Goal: Check status: Check status

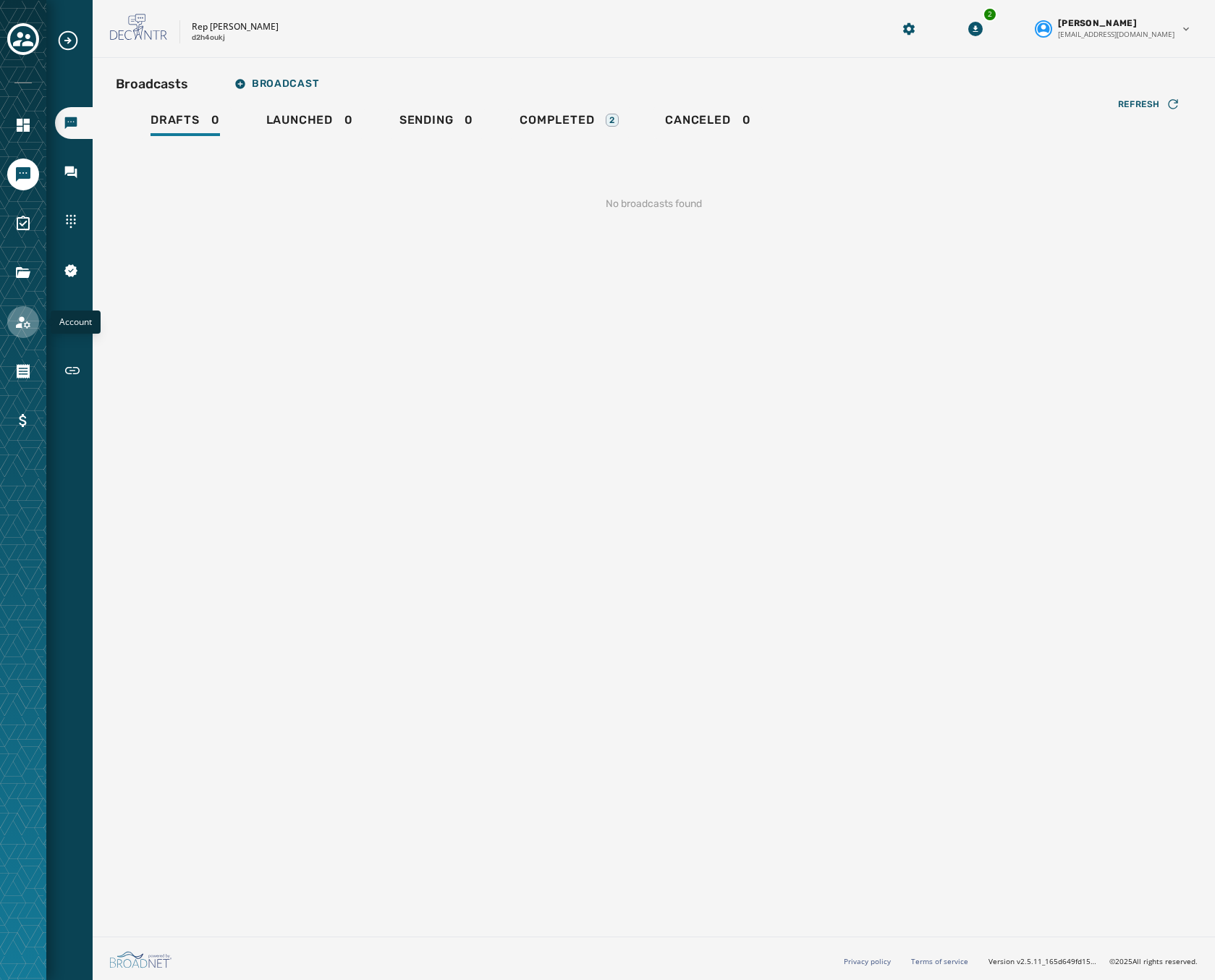
click at [30, 333] on link "Navigate to Account" at bounding box center [23, 322] width 32 height 32
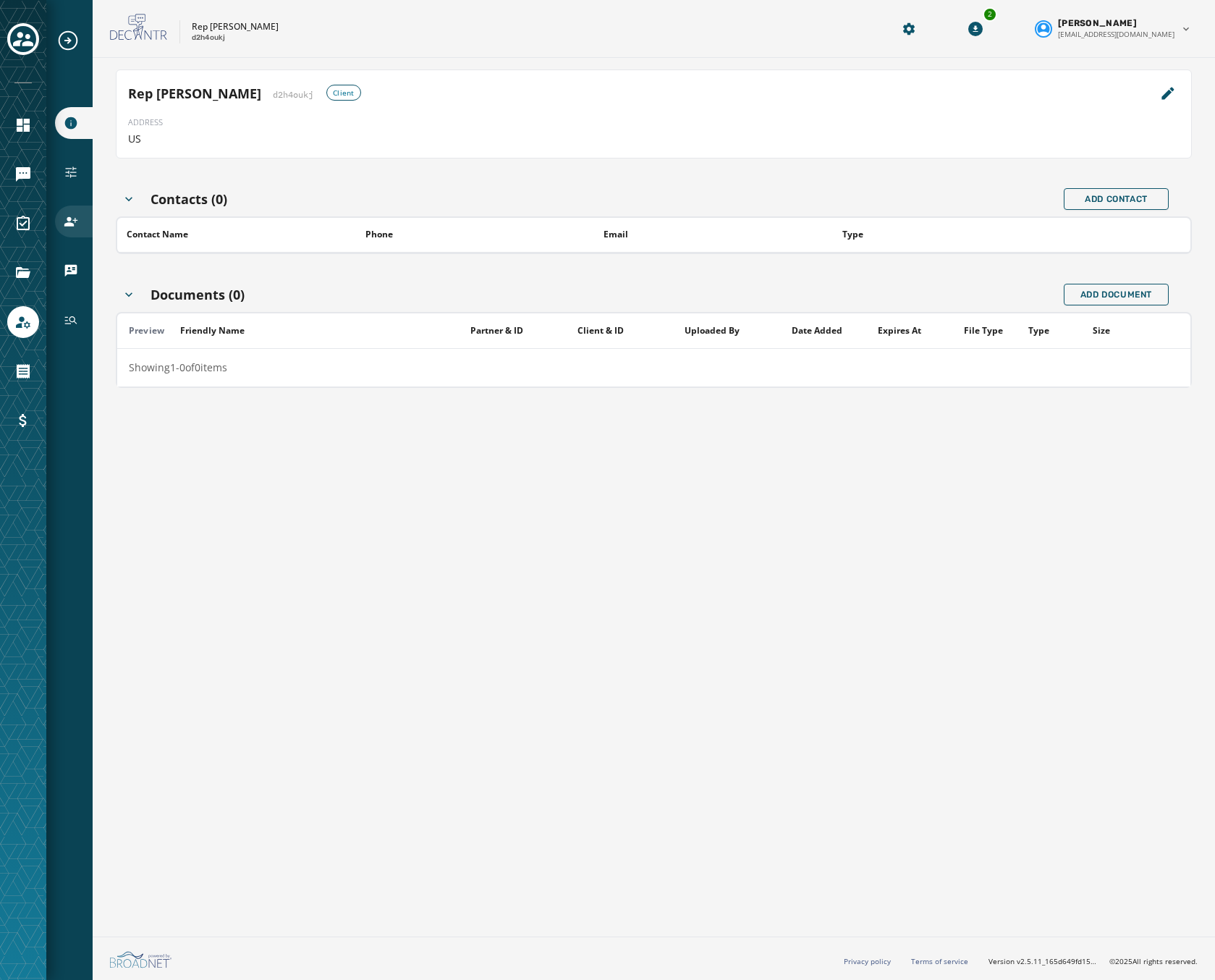
click at [71, 215] on icon "Navigate to Users" at bounding box center [70, 222] width 15 height 15
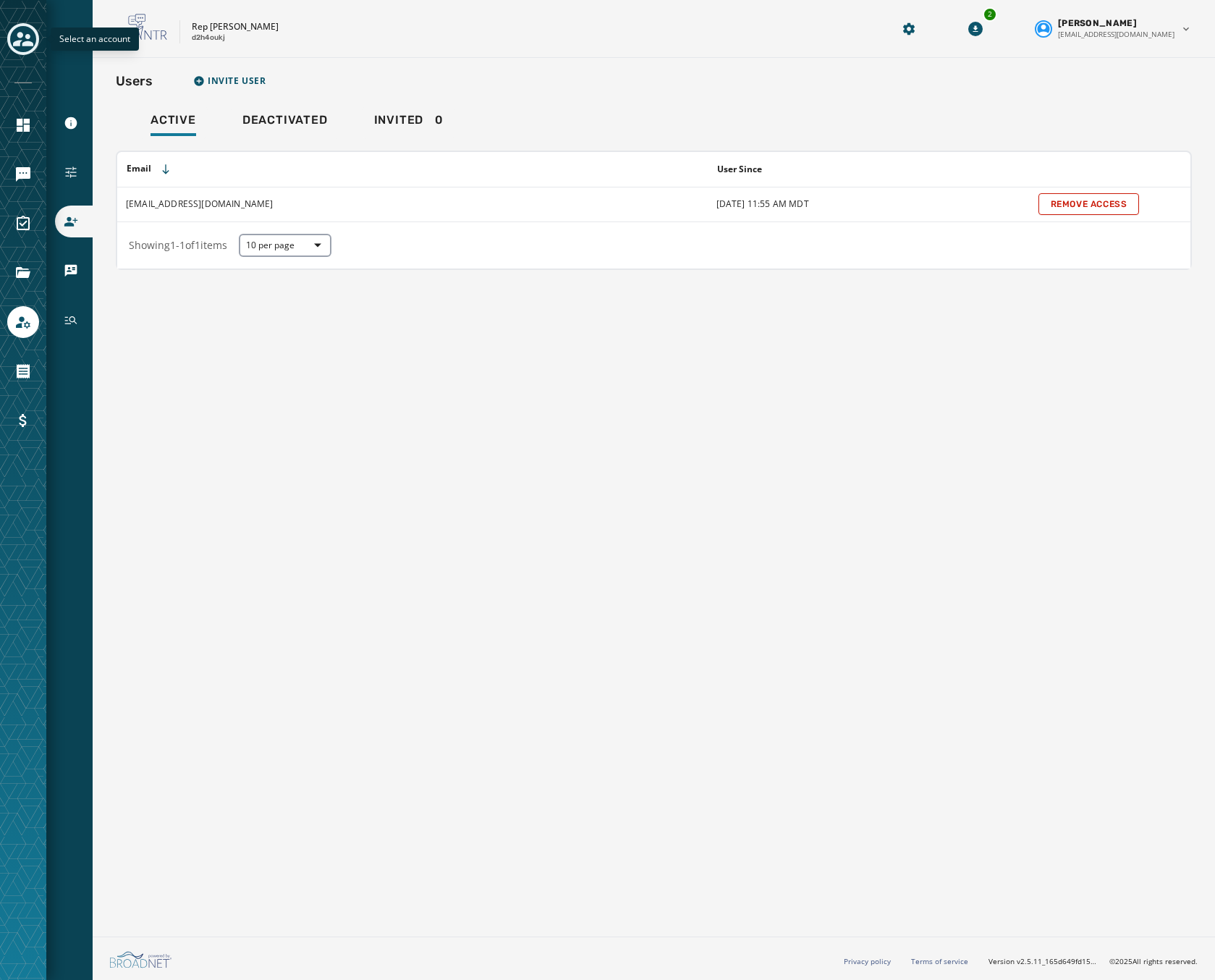
click at [20, 32] on icon "Toggle account select drawer" at bounding box center [23, 39] width 21 height 21
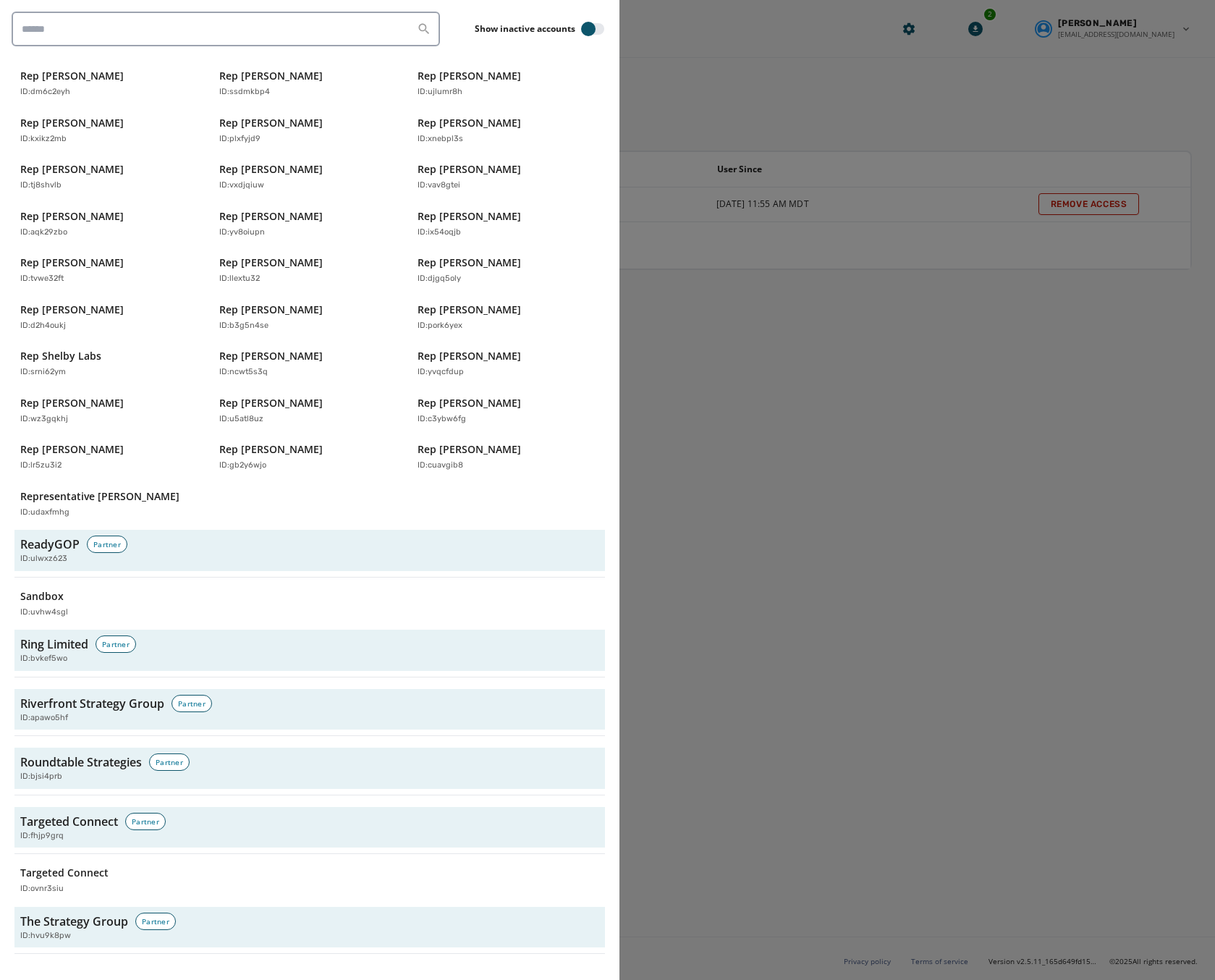
scroll to position [4296, 0]
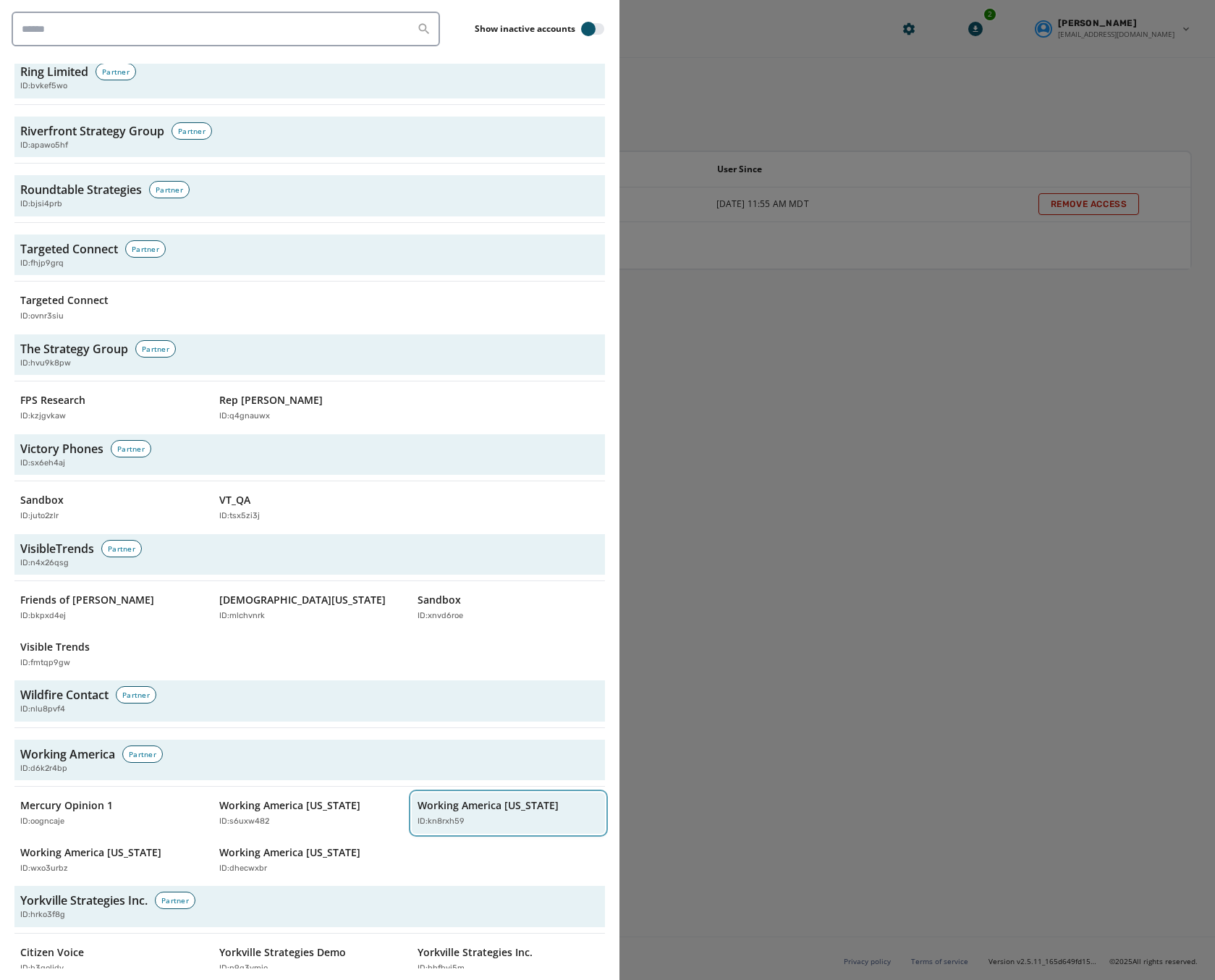
click at [453, 798] on div "Working America [US_STATE] ID: kn8rxh59" at bounding box center [501, 813] width 167 height 30
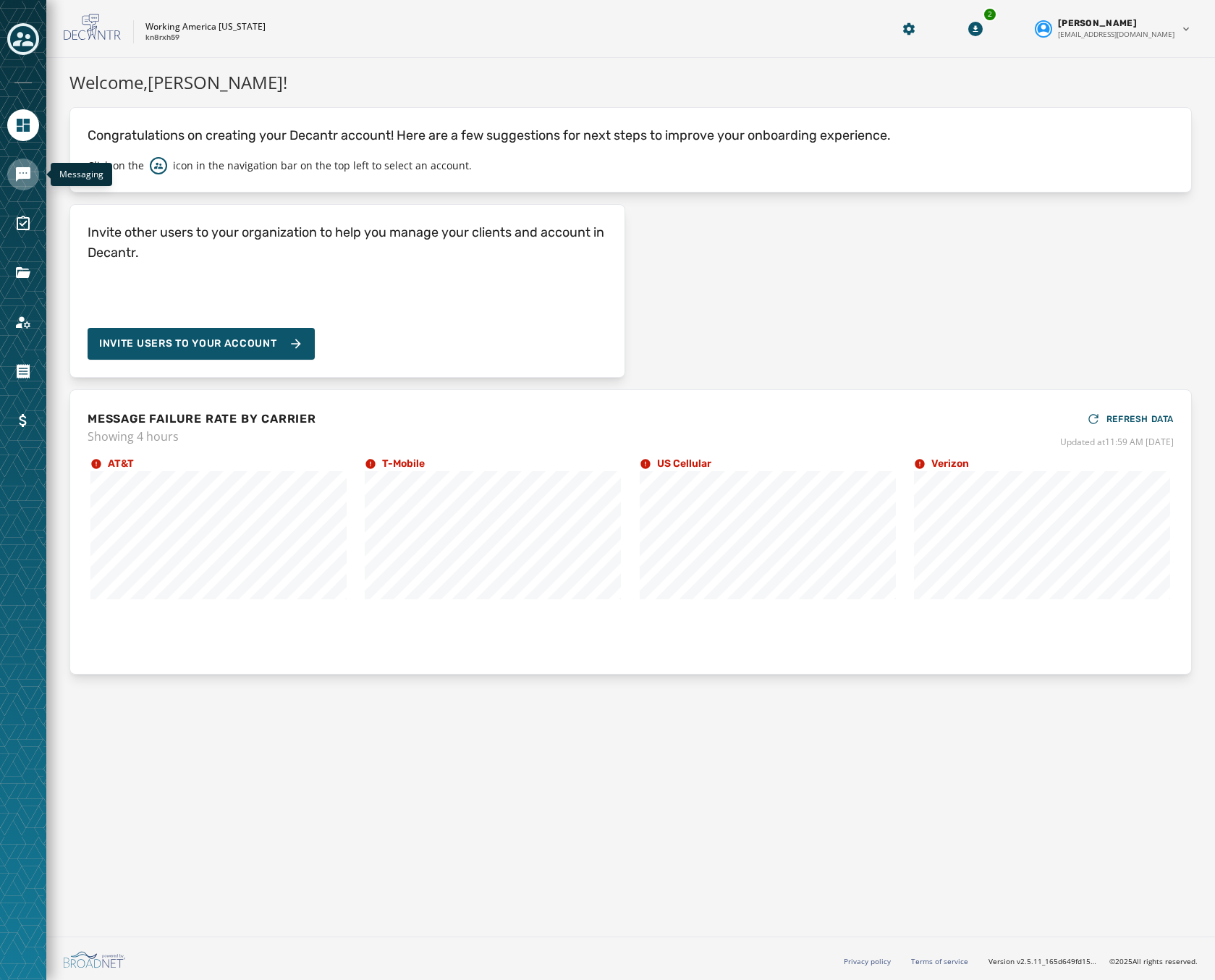
click at [23, 173] on icon "Navigate to Messaging" at bounding box center [23, 174] width 18 height 18
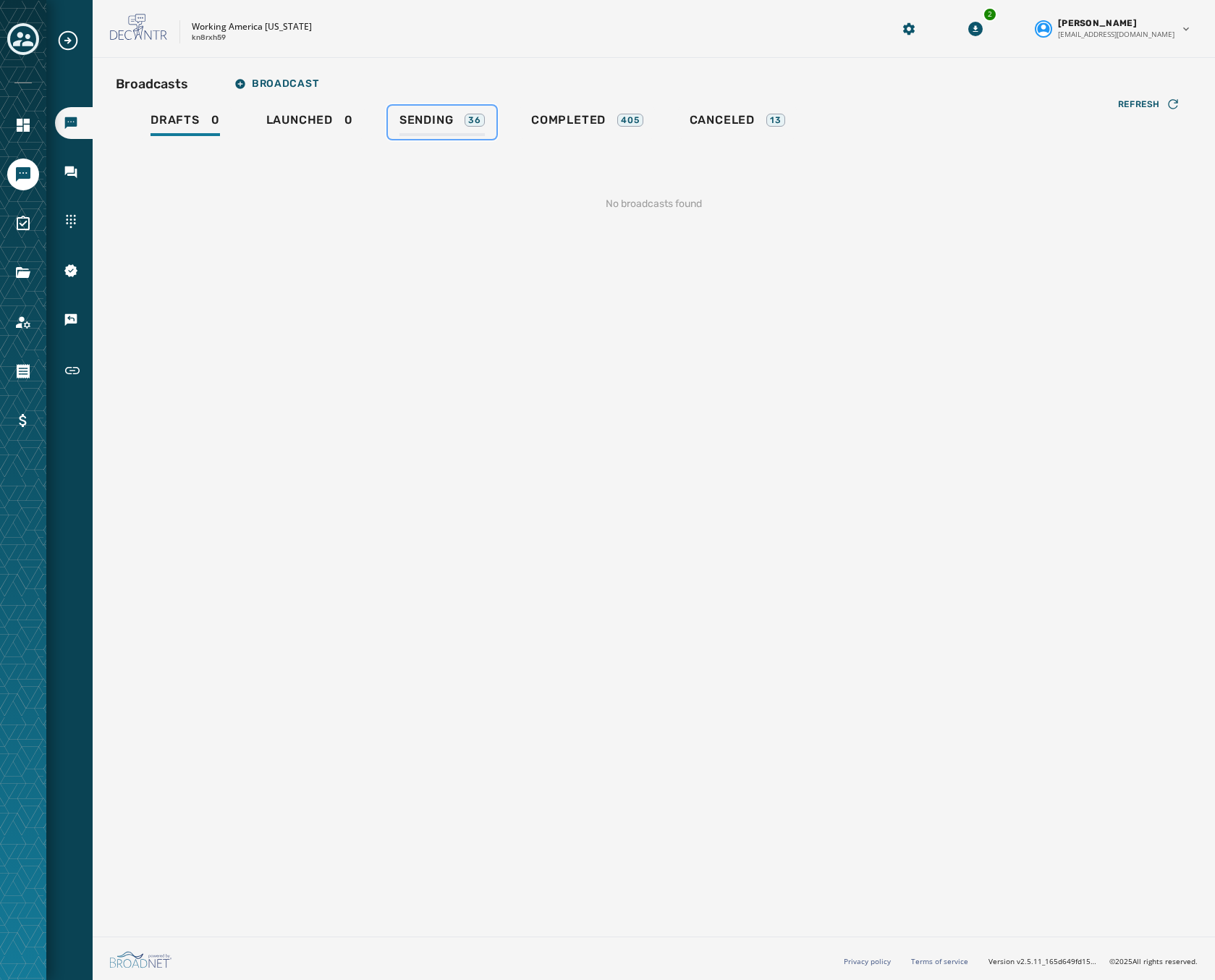
click at [408, 114] on span "Sending" at bounding box center [426, 120] width 54 height 15
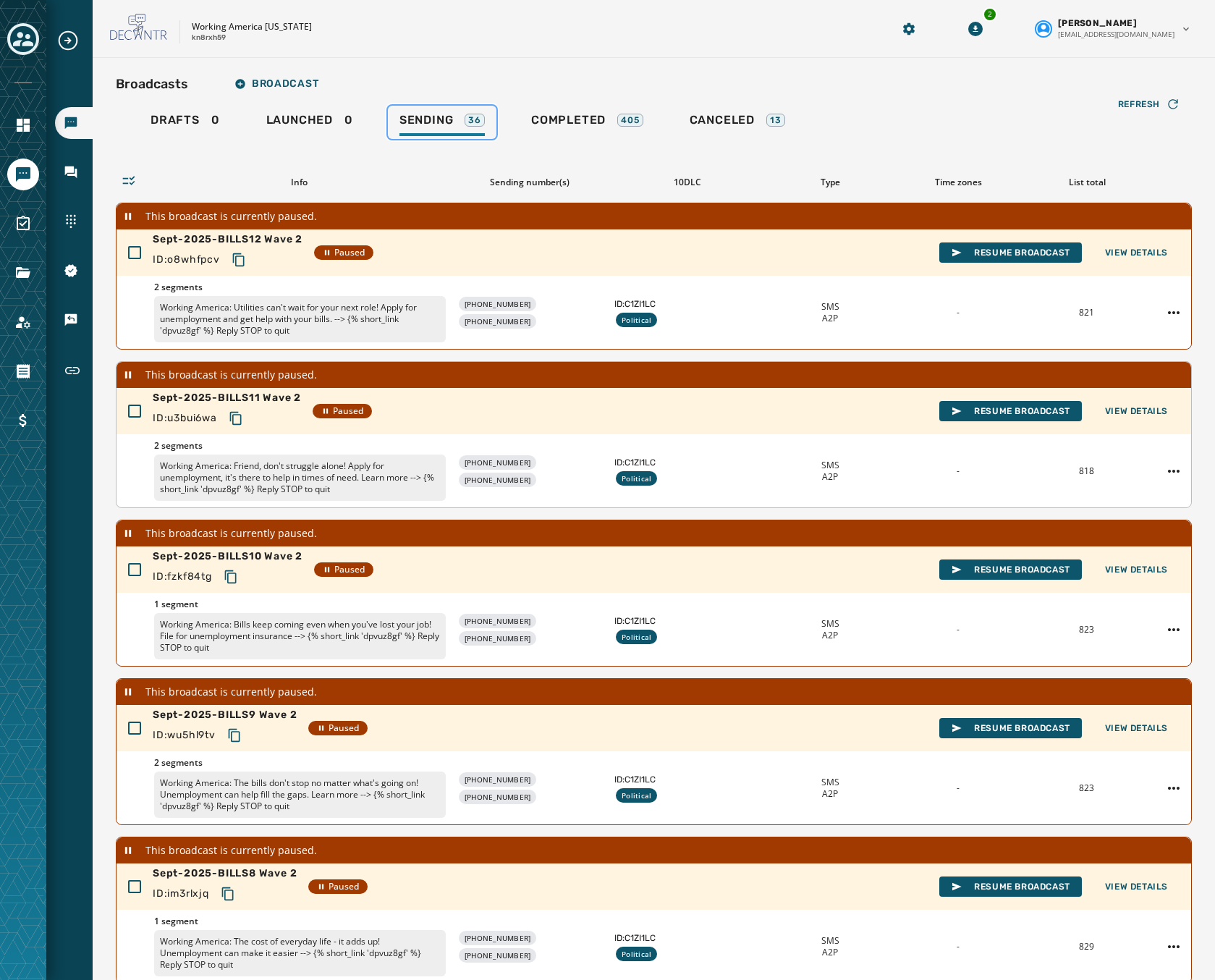
scroll to position [119, 0]
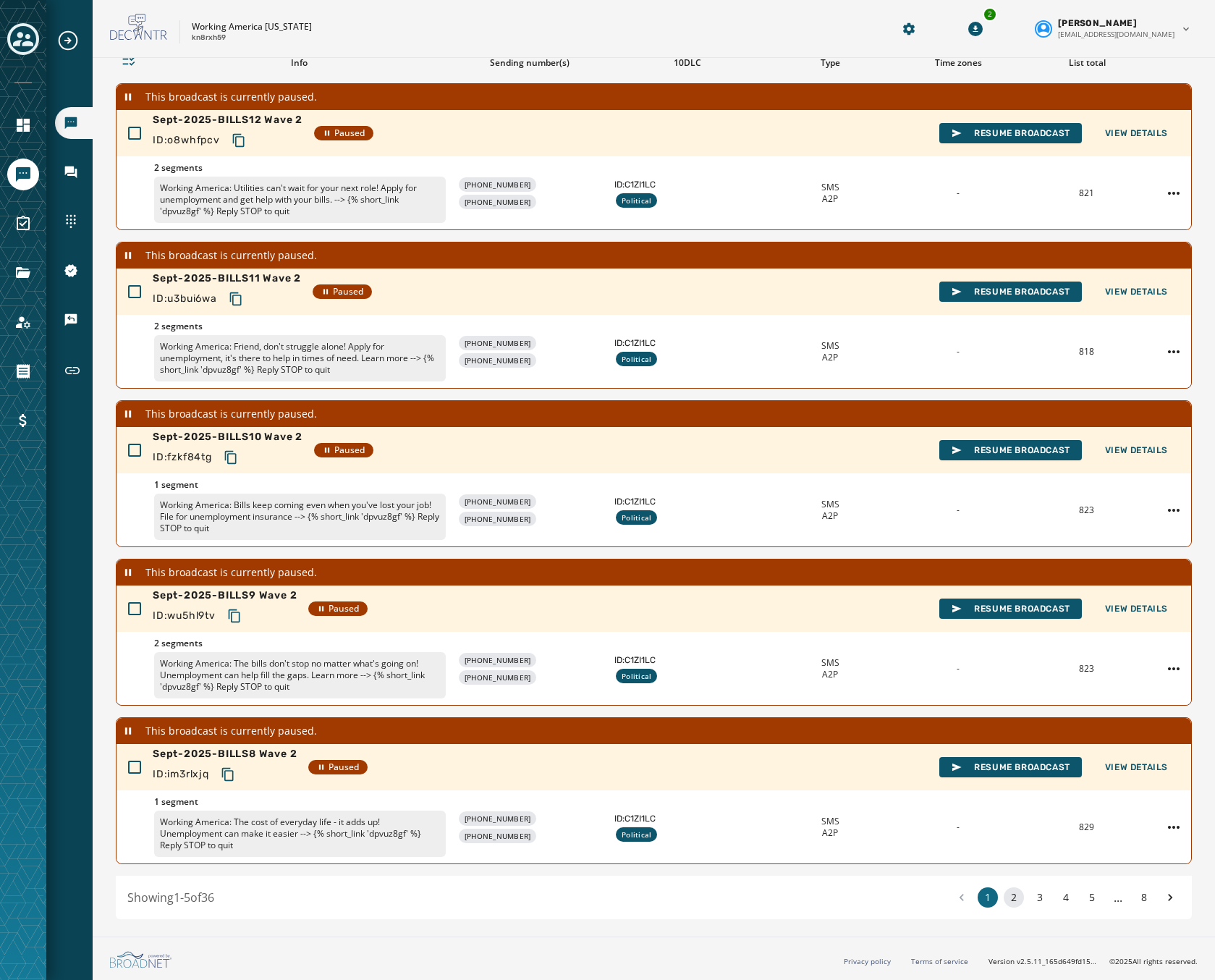
click at [1004, 895] on button "2" at bounding box center [1014, 898] width 21 height 21
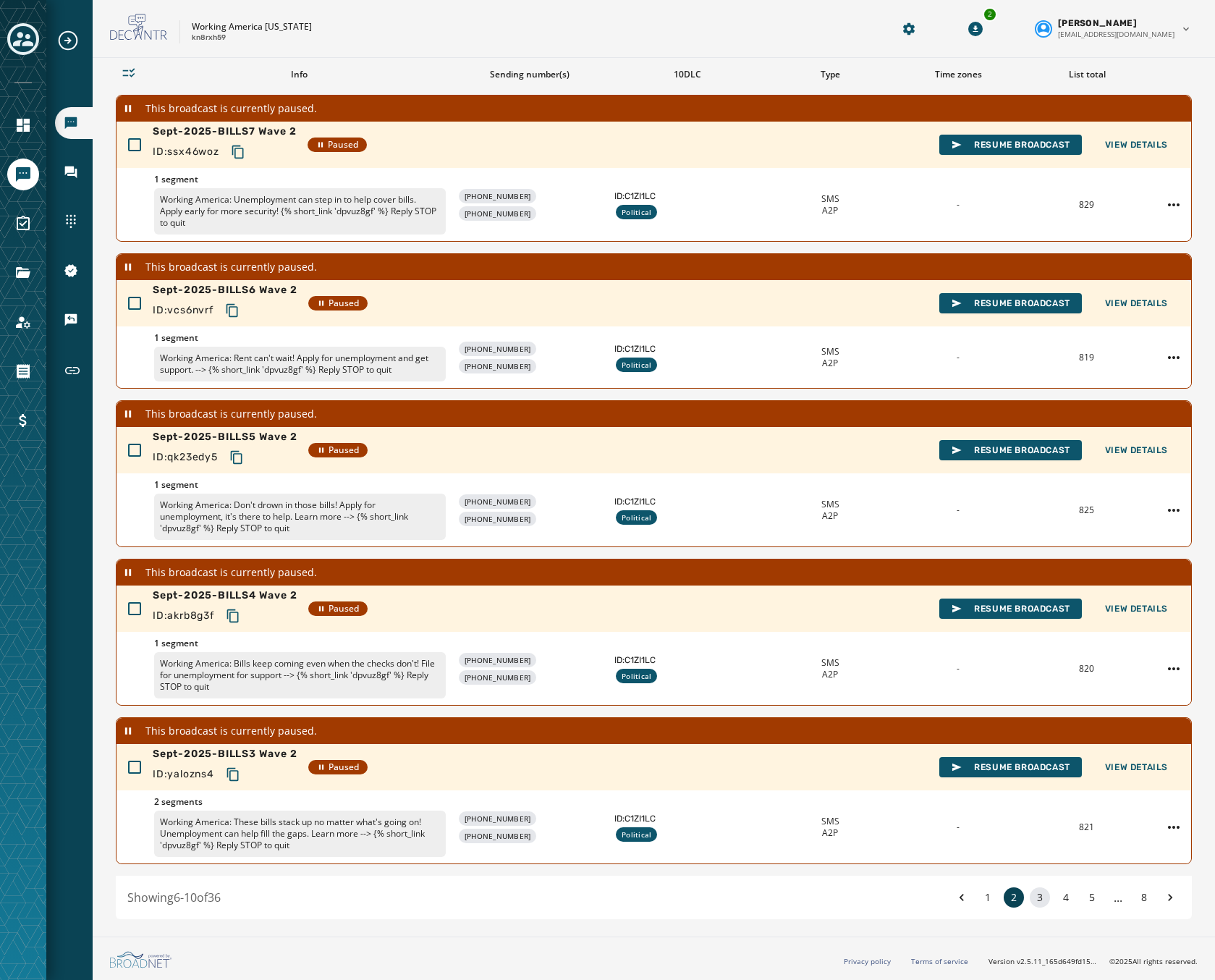
scroll to position [108, 0]
click at [1032, 898] on button "3" at bounding box center [1040, 898] width 21 height 21
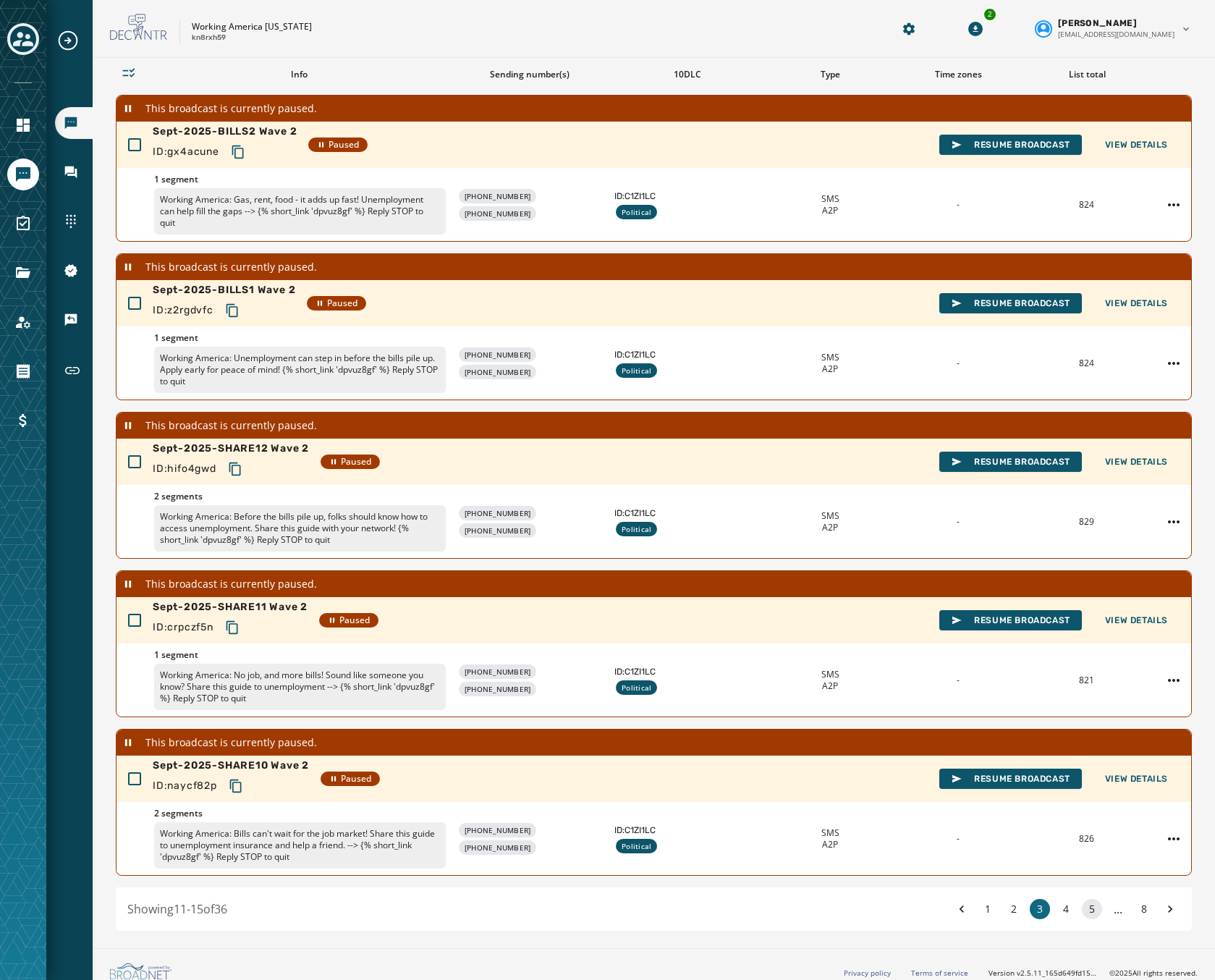
click at [1082, 904] on button "5" at bounding box center [1092, 909] width 21 height 21
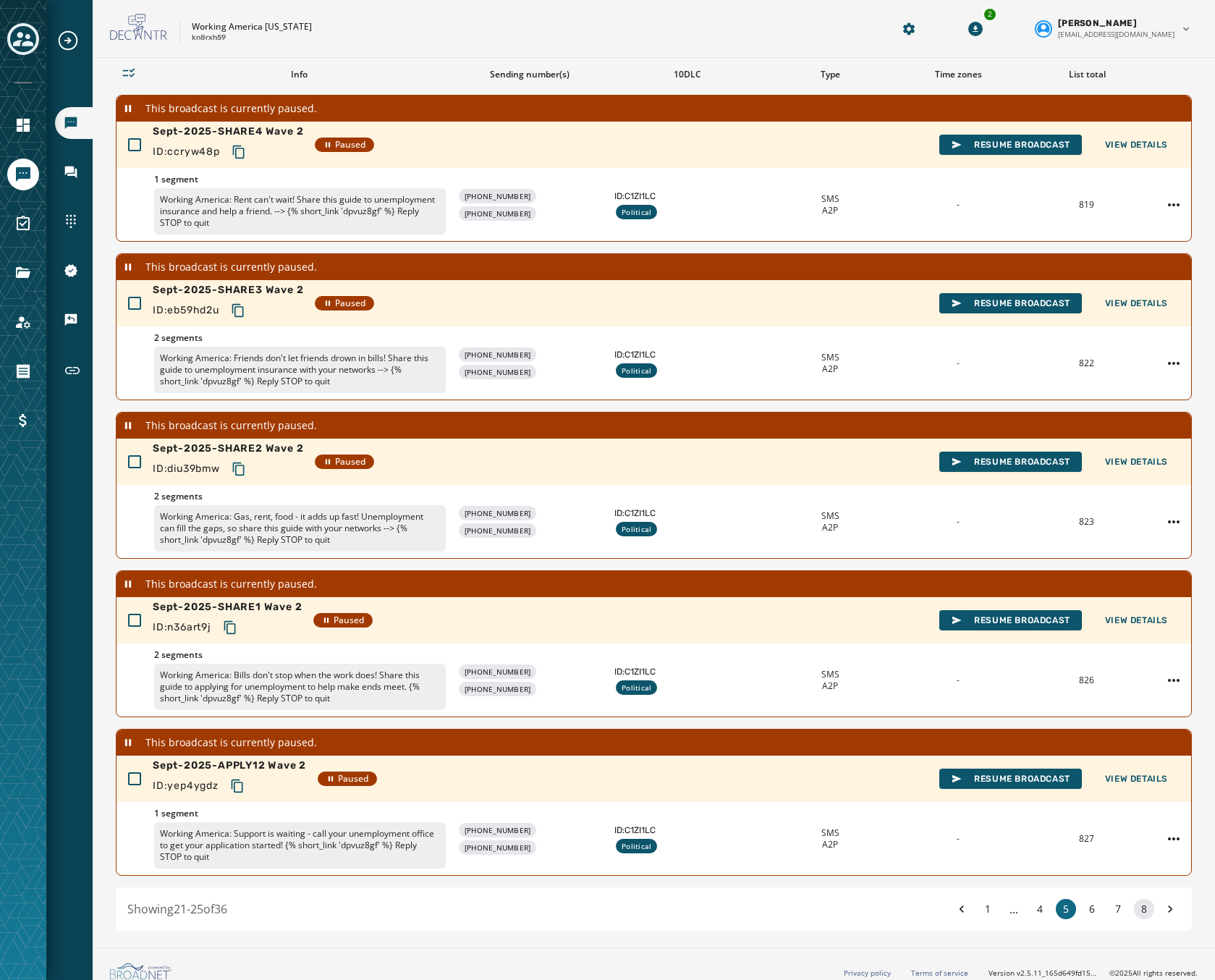
click at [1139, 911] on button "8" at bounding box center [1144, 909] width 21 height 21
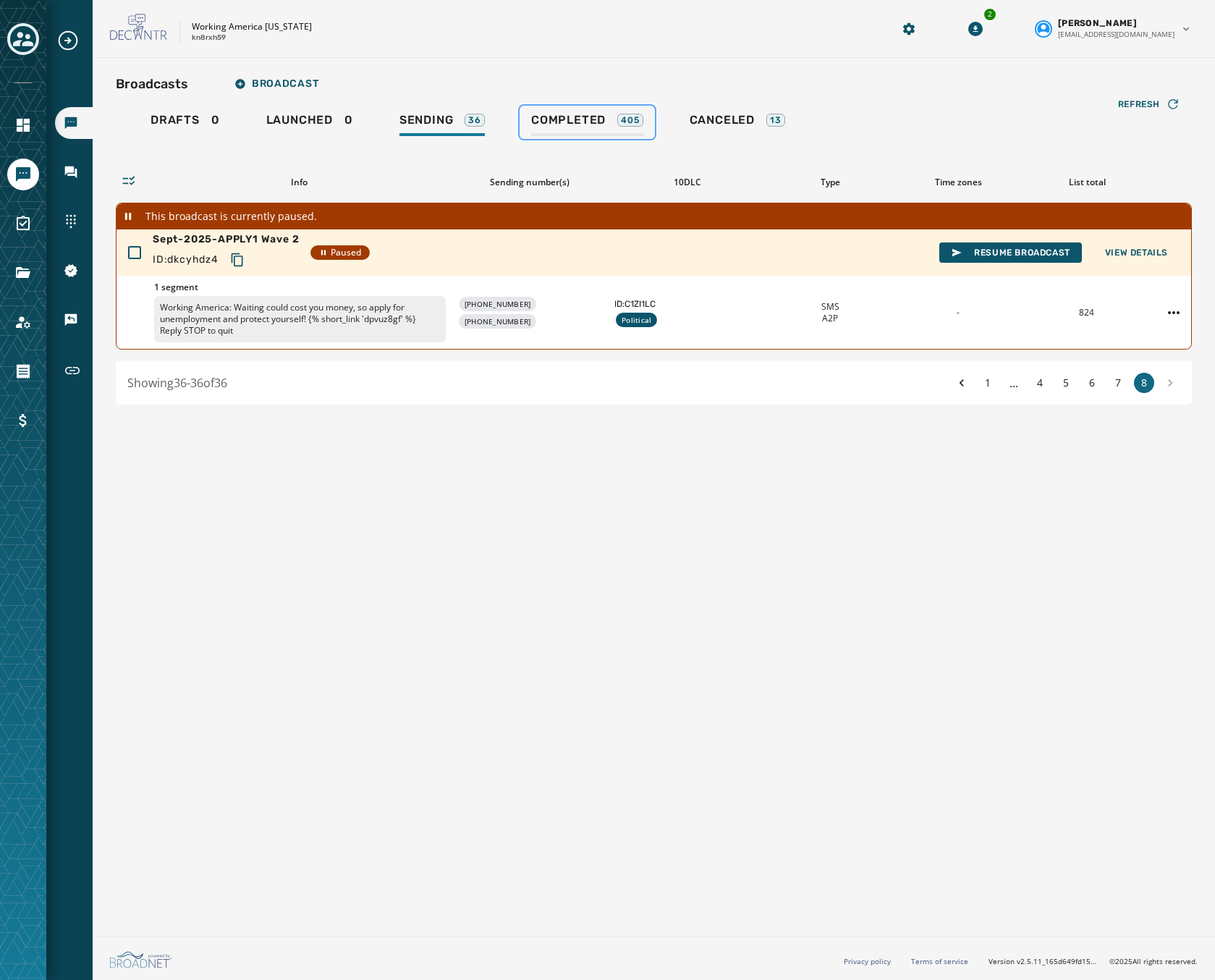
click at [581, 118] on span "Completed" at bounding box center [569, 120] width 75 height 15
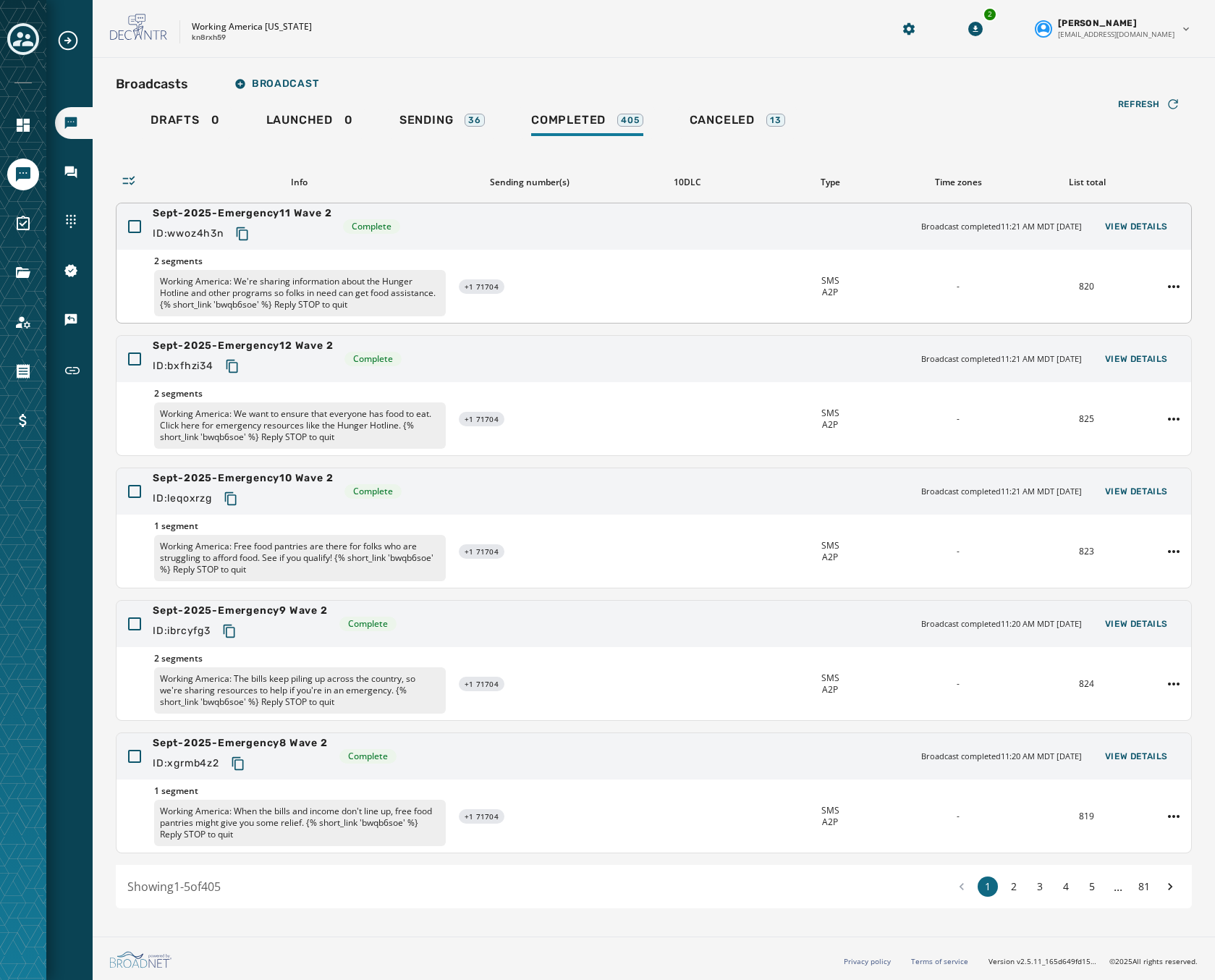
click at [451, 251] on div "2 segments Working America: We're sharing information about the Hunger Hotline …" at bounding box center [654, 286] width 1075 height 73
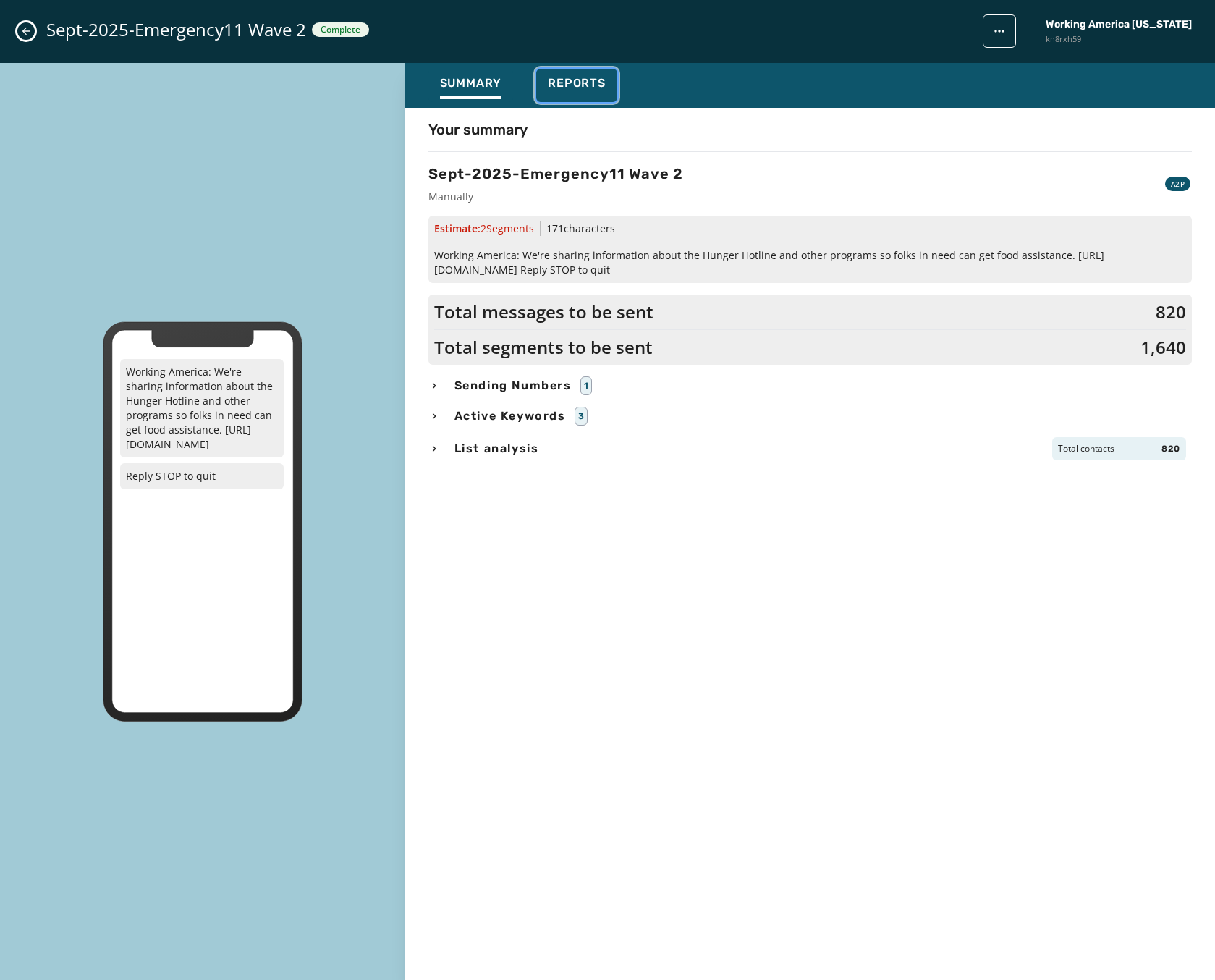
click at [593, 90] on span "Reports" at bounding box center [577, 83] width 58 height 15
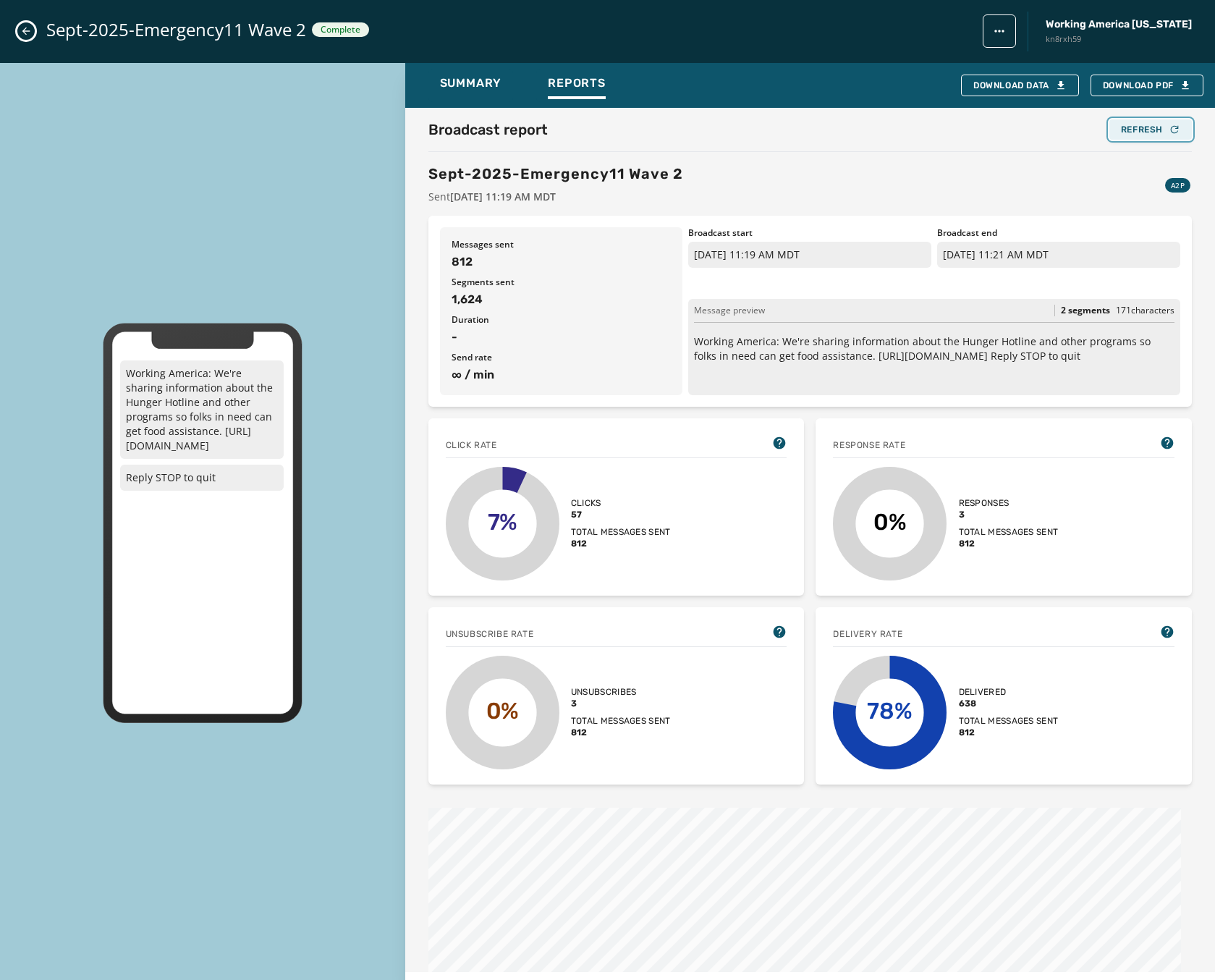
click at [1142, 131] on div "Refresh" at bounding box center [1151, 129] width 60 height 11
click at [1142, 132] on div "Refresh" at bounding box center [1151, 129] width 60 height 11
click at [23, 34] on icon "Close admin drawer" at bounding box center [26, 31] width 11 height 11
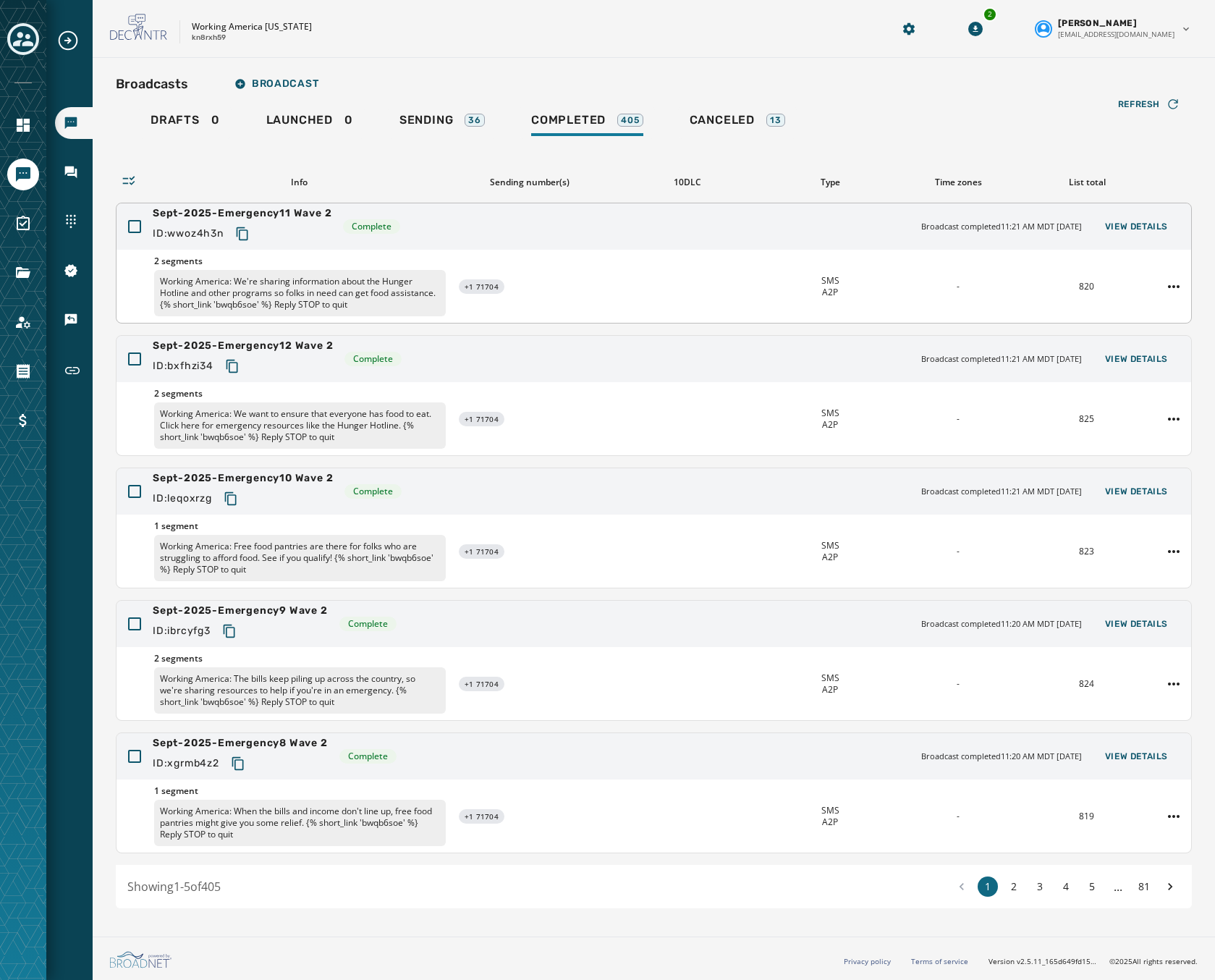
click at [631, 245] on div "Sept-2025-Emergency11 Wave 2 ID: wwoz4h3n Complete Broadcast completed 11:21 AM…" at bounding box center [654, 226] width 1075 height 47
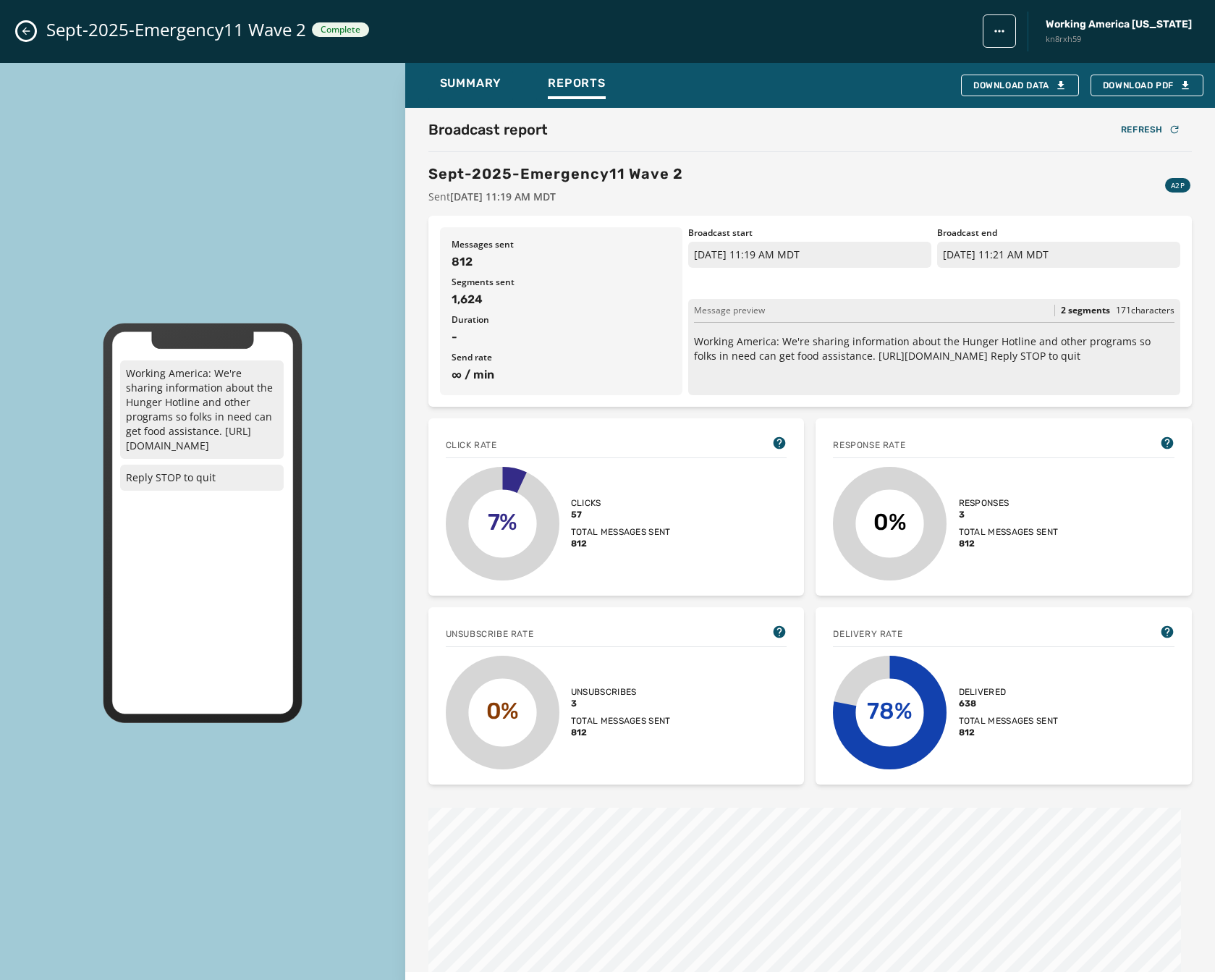
click at [32, 34] on button "Close admin drawer" at bounding box center [26, 31] width 18 height 18
